Goal: Task Accomplishment & Management: Use online tool/utility

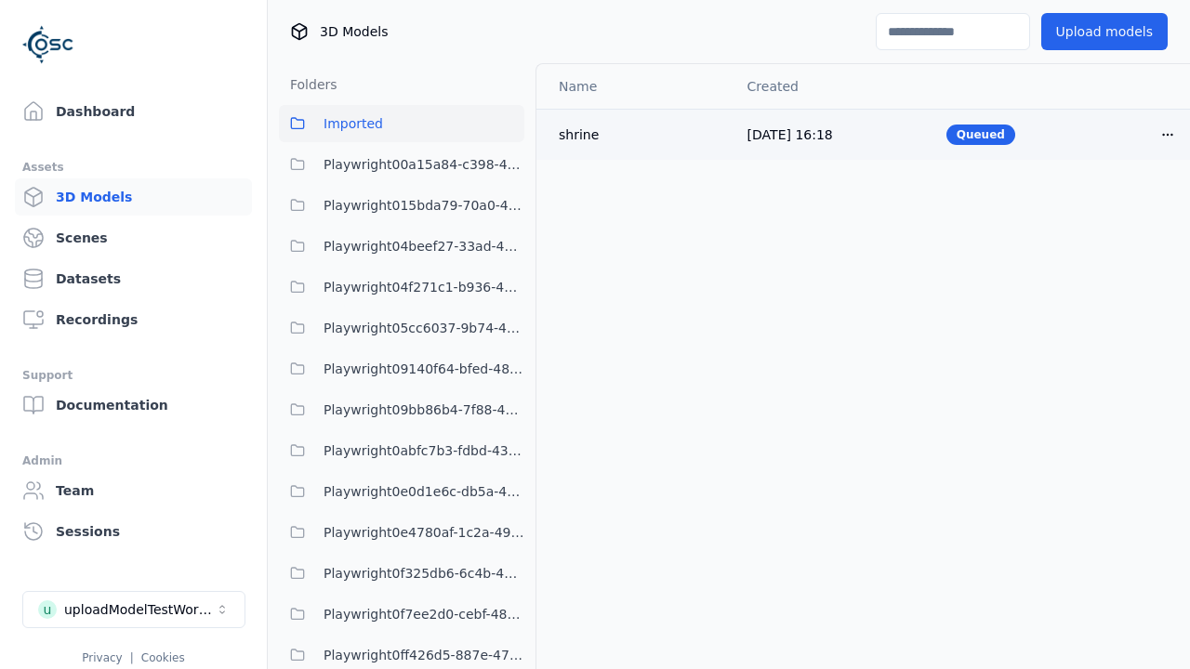
click at [1168, 134] on html "Support Dashboard Assets 3D Models Scenes Datasets Recordings Support Documenta…" at bounding box center [595, 334] width 1190 height 669
click at [1127, 206] on div "Delete" at bounding box center [1127, 207] width 110 height 30
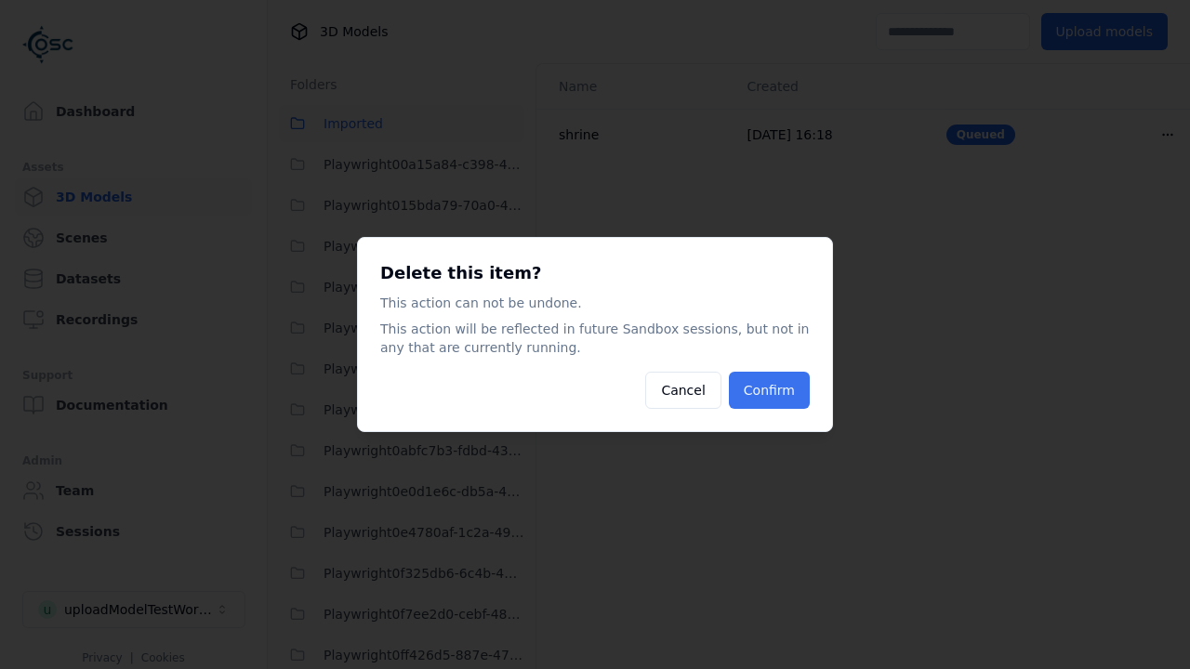
click at [772, 391] on button "Confirm" at bounding box center [769, 390] width 81 height 37
